Goal: Check status: Check status

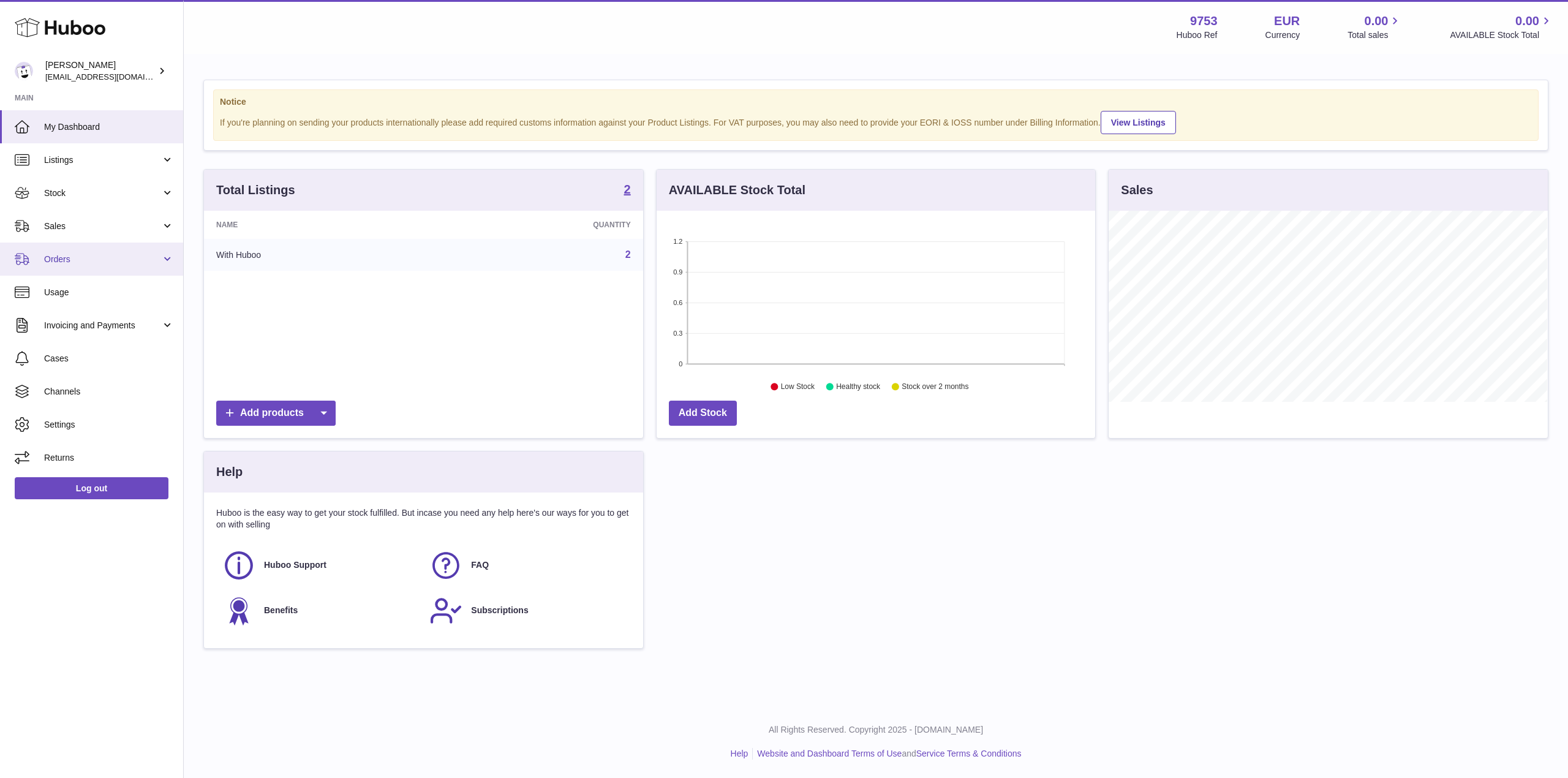
scroll to position [191, 439]
click at [106, 226] on span "Sales" at bounding box center [103, 226] width 117 height 12
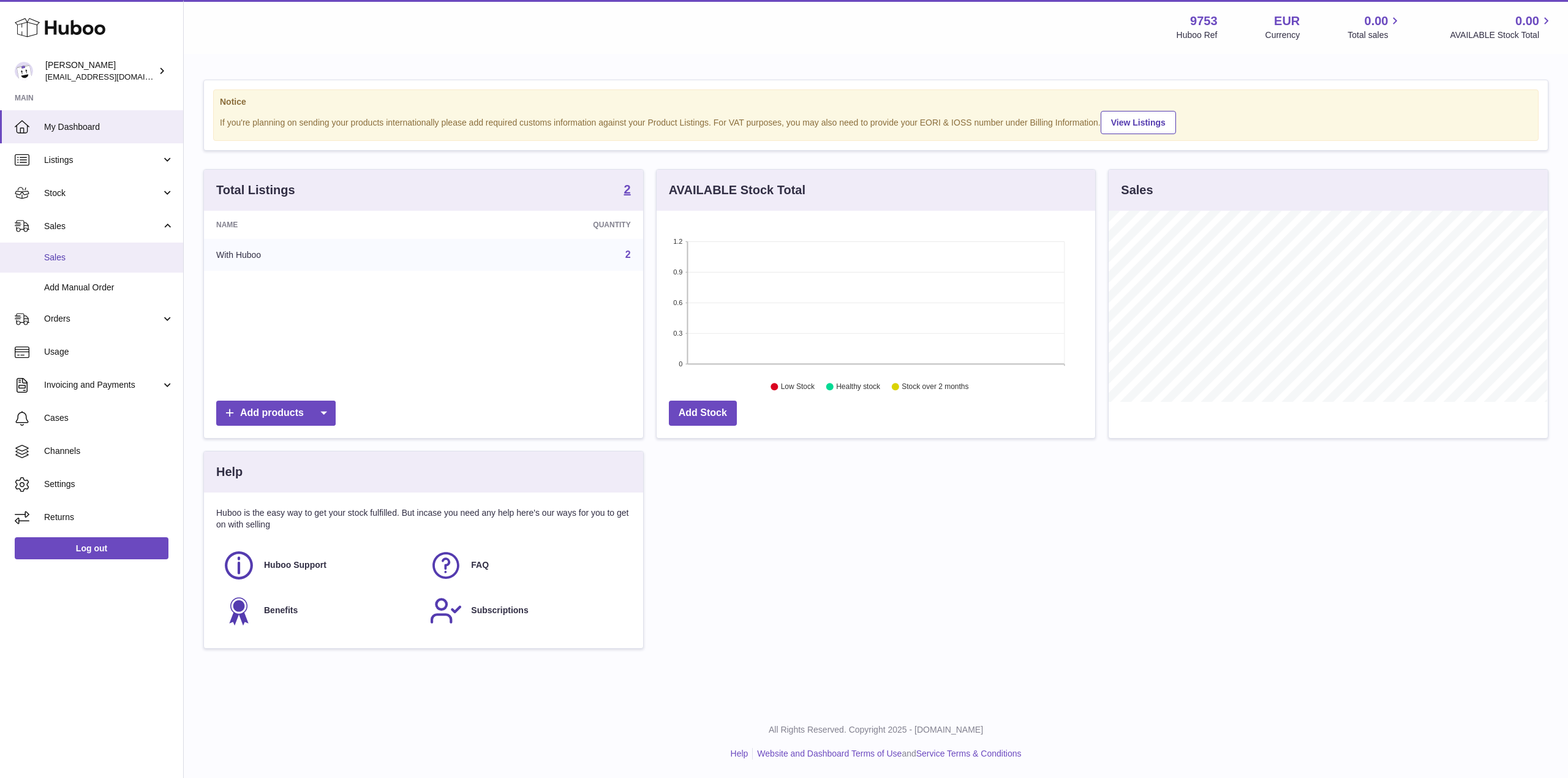
click at [95, 255] on span "Sales" at bounding box center [109, 257] width 130 height 12
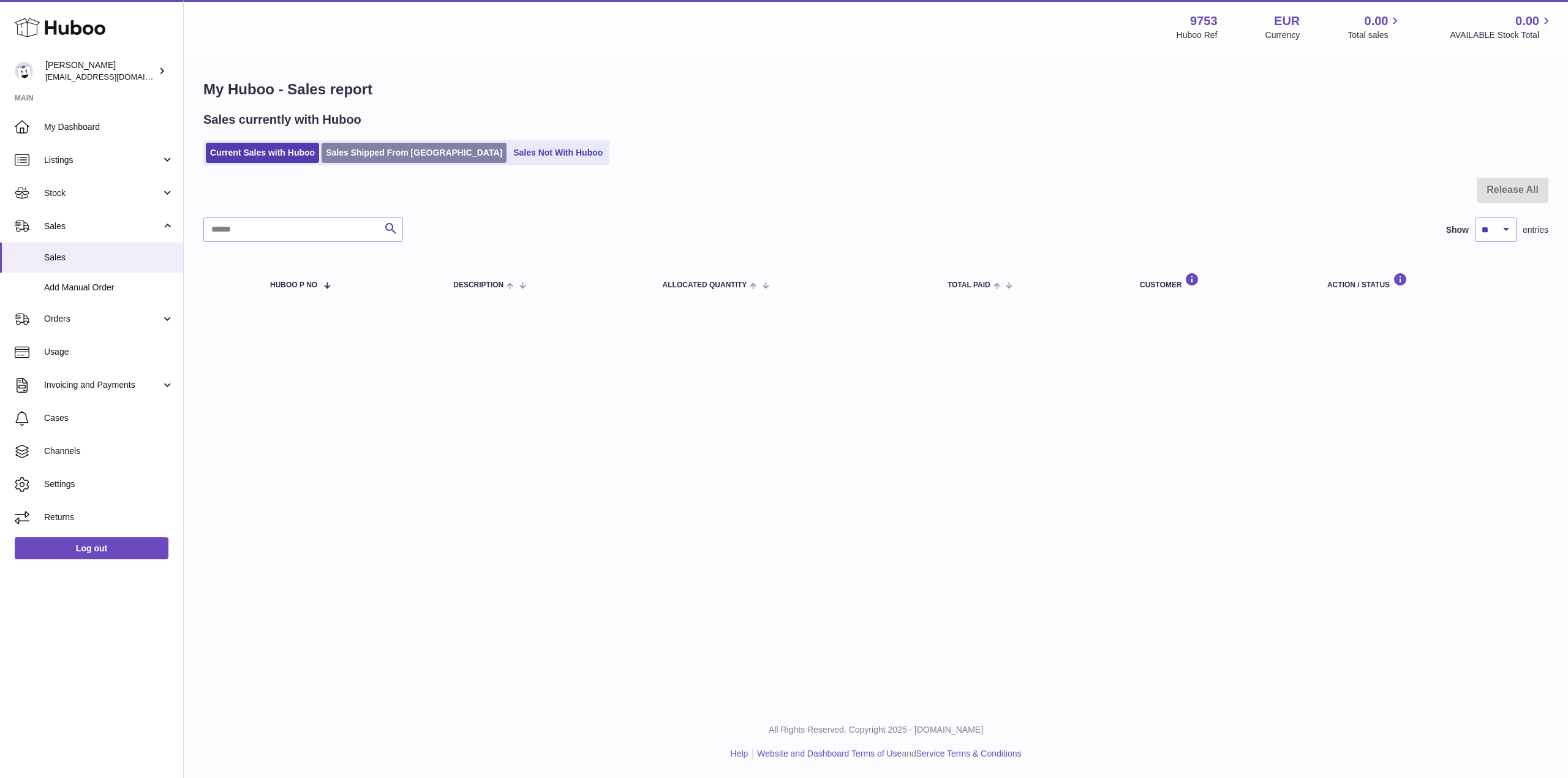
click at [405, 146] on link "Sales Shipped From [GEOGRAPHIC_DATA]" at bounding box center [414, 152] width 185 height 20
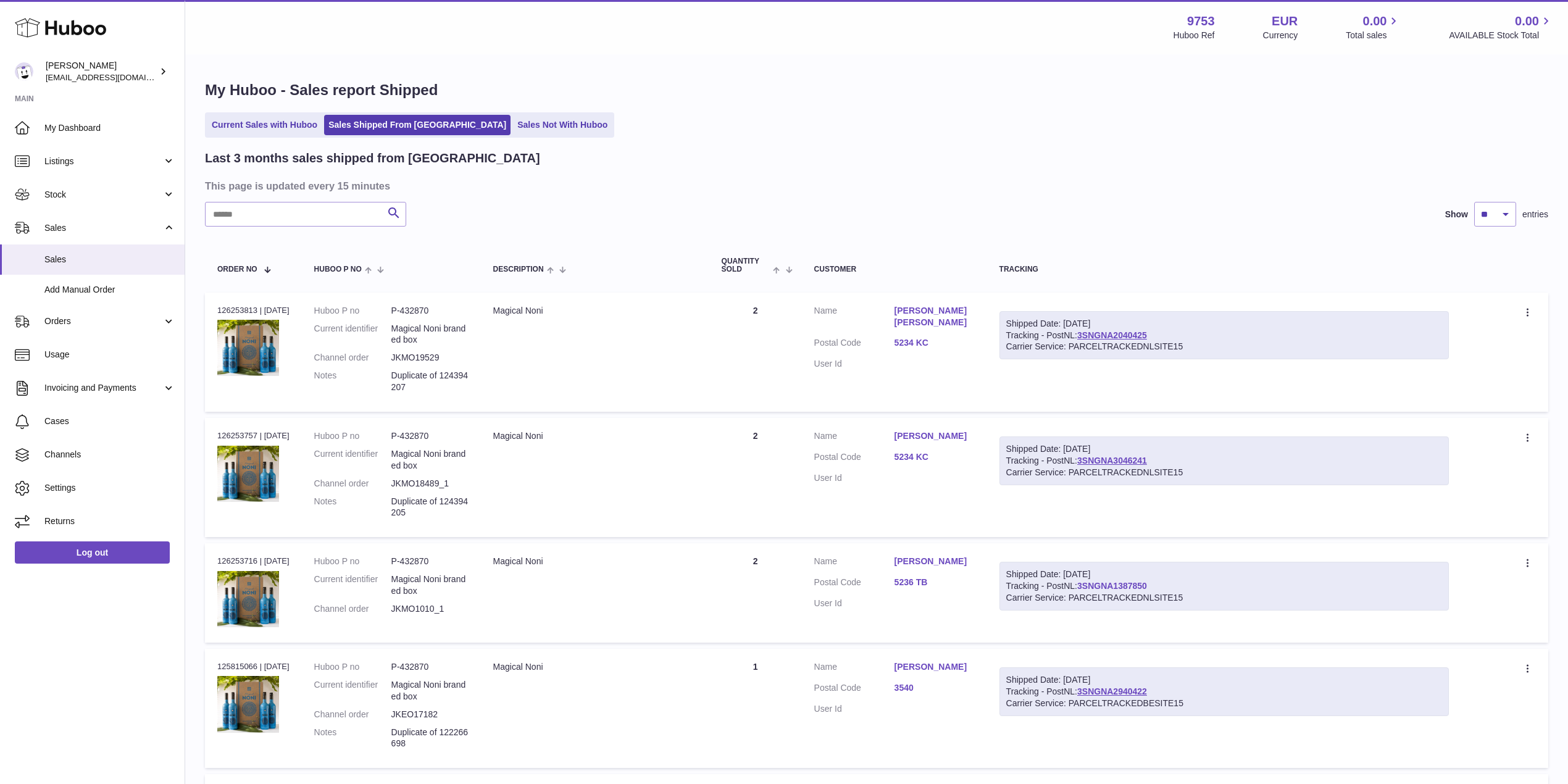
click at [1124, 583] on link "3SNGNA1387850" at bounding box center [1112, 585] width 70 height 10
